Goal: Information Seeking & Learning: Learn about a topic

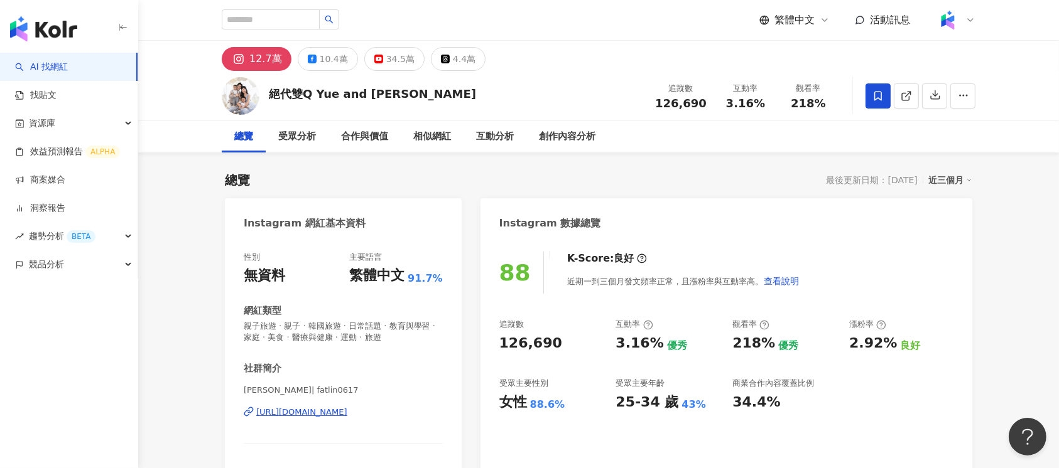
scroll to position [77, 0]
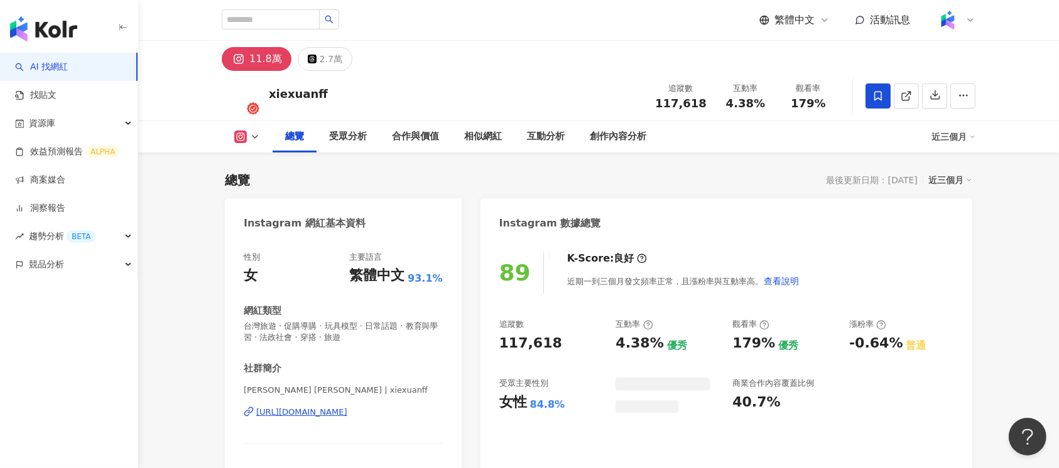
scroll to position [77, 0]
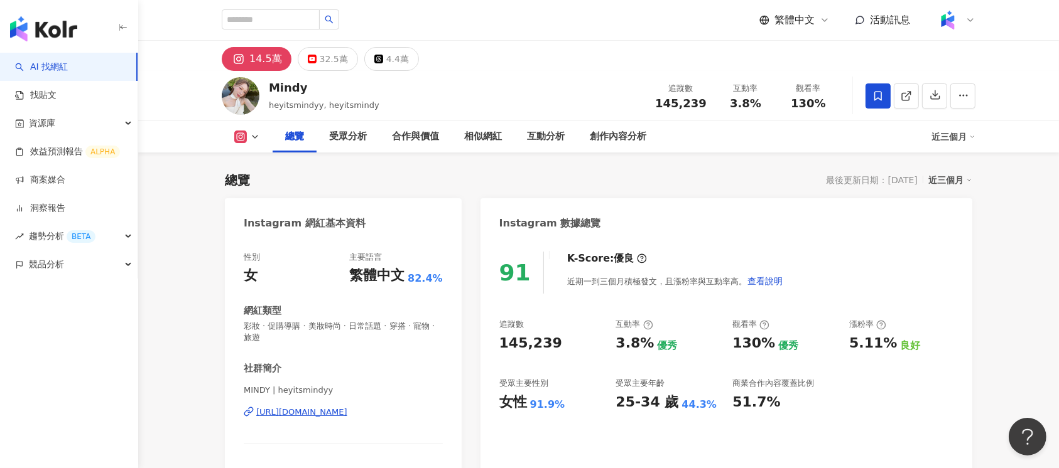
scroll to position [77, 0]
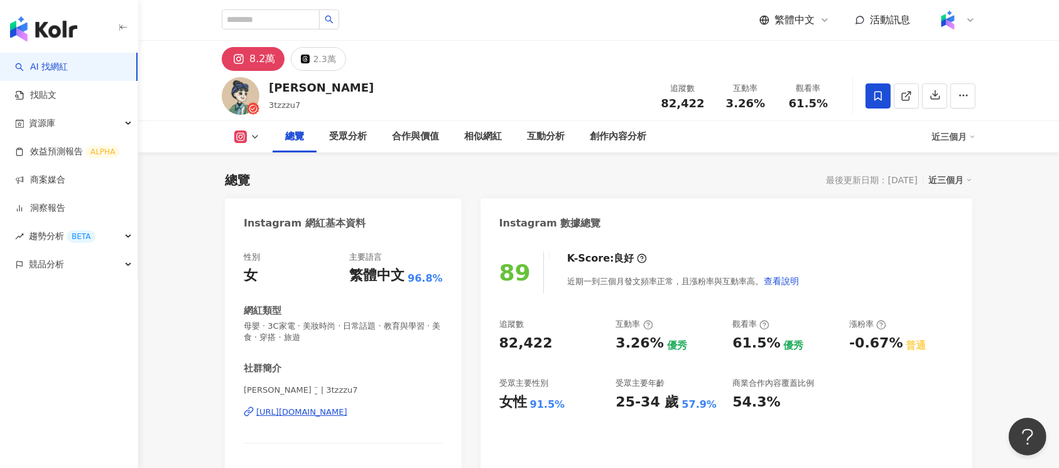
click at [699, 239] on div "89 K-Score : 良好 近期一到三個月發文頻率正常，且漲粉率與互動率高。 查看說明 追蹤數 82,422 互動率 3.26% 優秀 觀看率 61.5%…" at bounding box center [726, 385] width 492 height 293
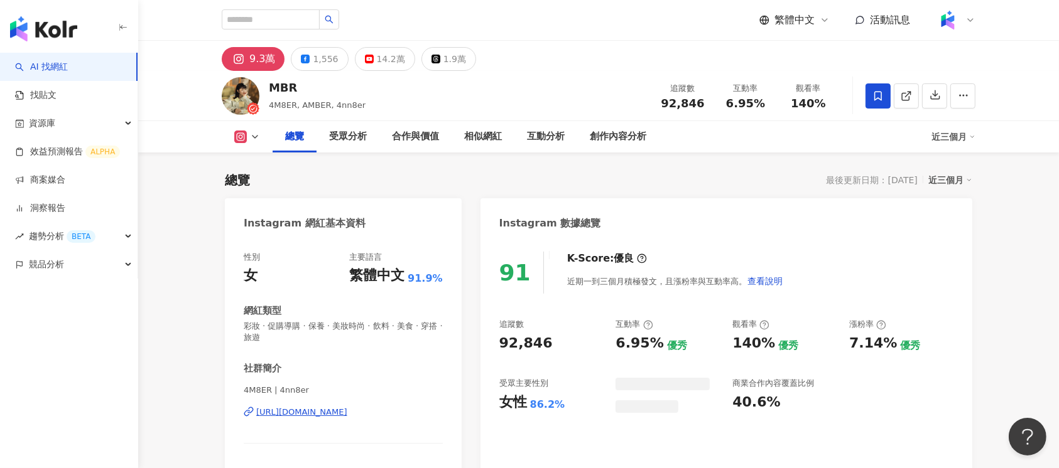
scroll to position [77, 0]
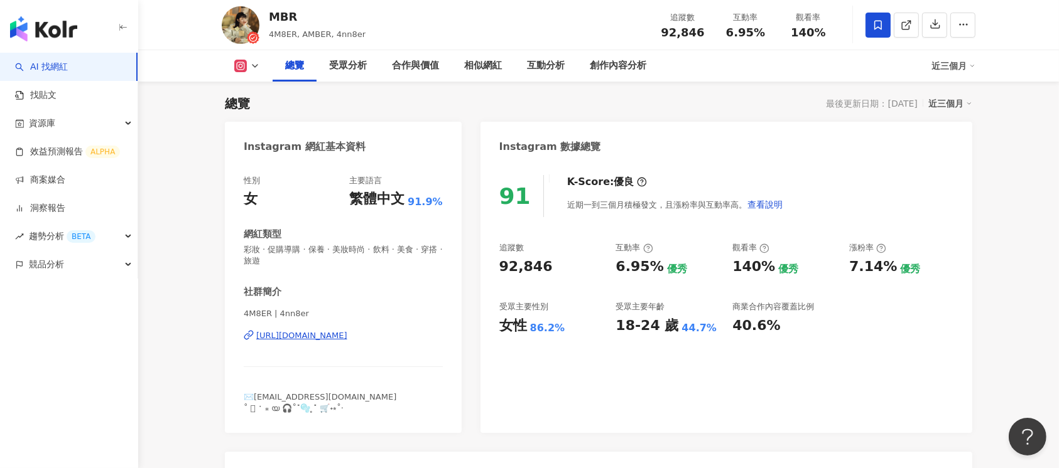
click at [283, 339] on div "https://www.instagram.com/4nn8er/" at bounding box center [301, 335] width 91 height 11
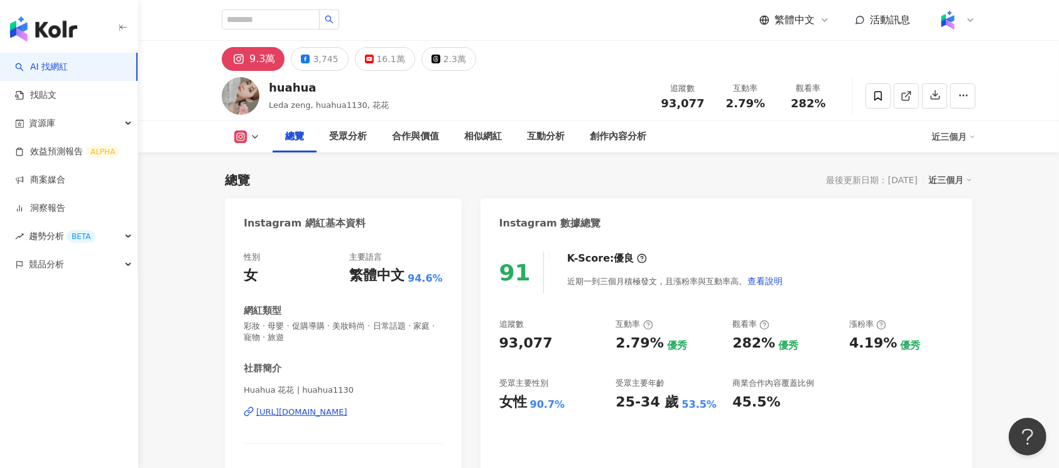
scroll to position [77, 0]
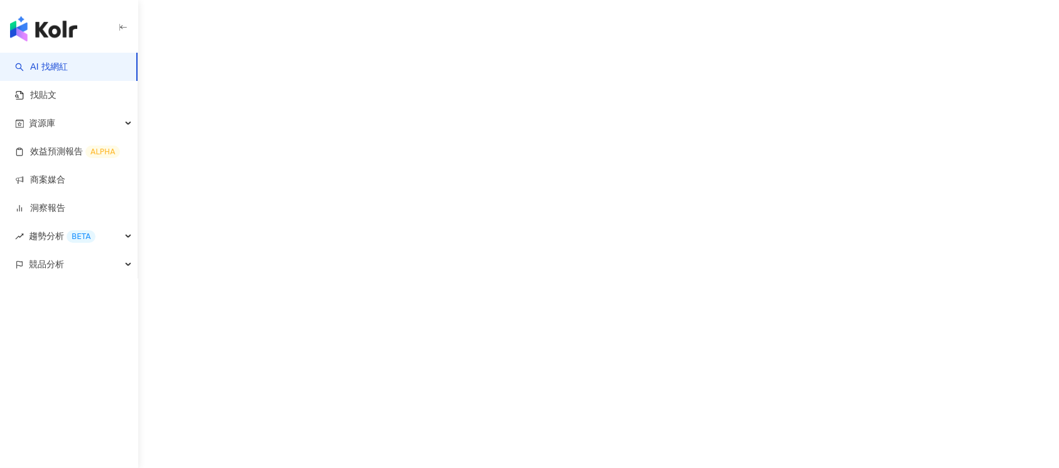
scroll to position [77, 0]
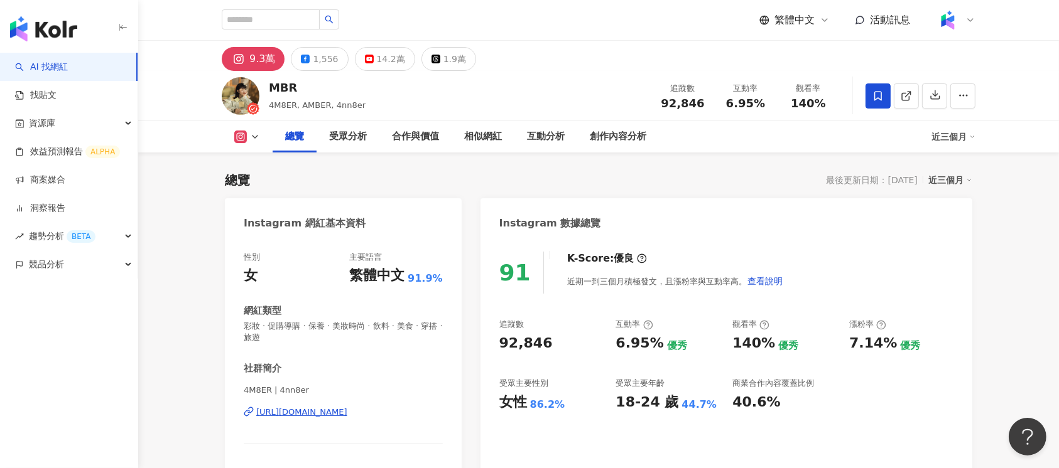
scroll to position [0, 0]
